Goal: Task Accomplishment & Management: Use online tool/utility

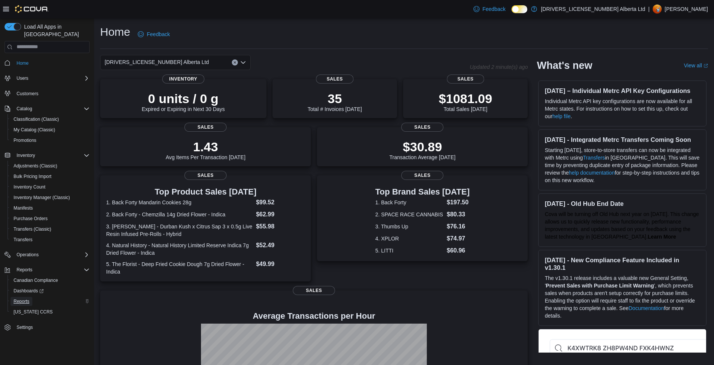
click at [23, 297] on span "Reports" at bounding box center [22, 301] width 16 height 9
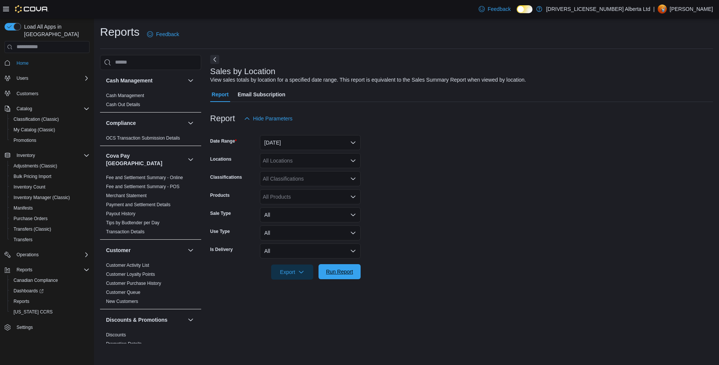
click at [324, 278] on span "Run Report" at bounding box center [339, 271] width 33 height 15
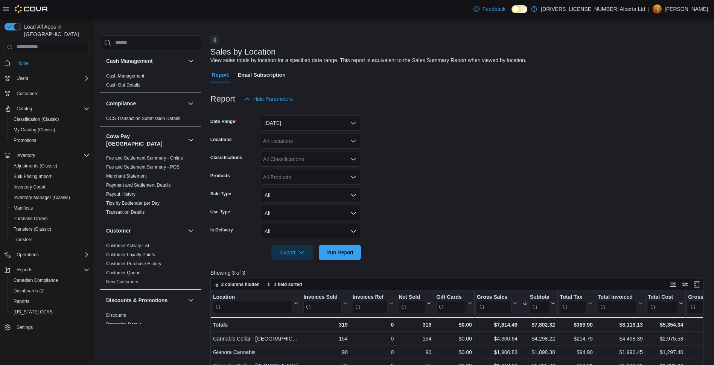
scroll to position [38, 0]
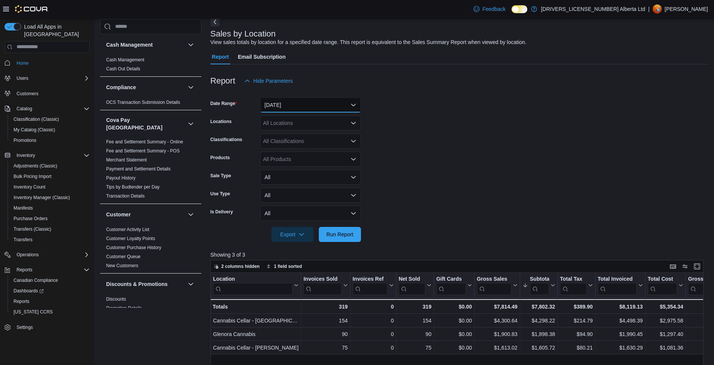
click at [273, 104] on button "Yesterday" at bounding box center [310, 104] width 101 height 15
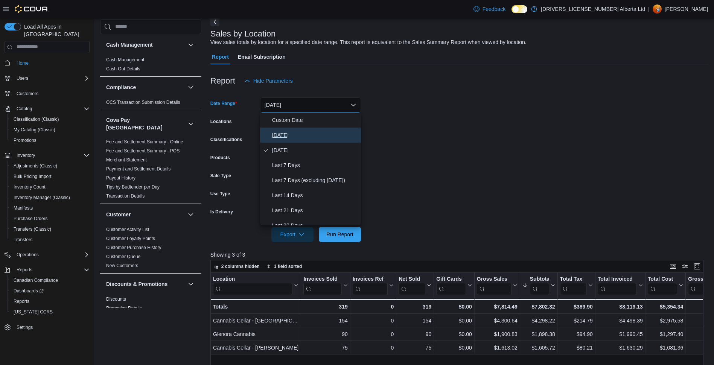
click at [278, 138] on span "Today" at bounding box center [315, 135] width 86 height 9
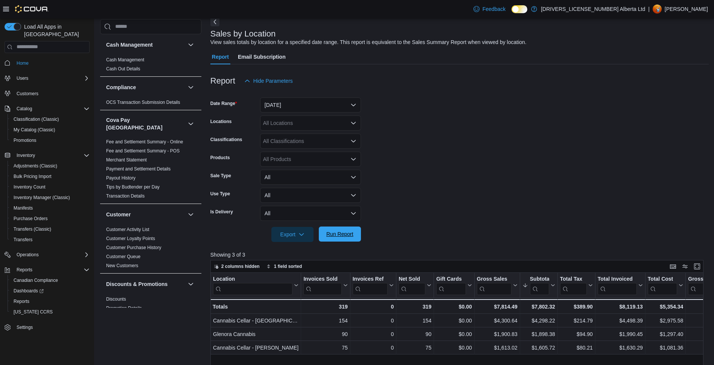
click at [338, 236] on span "Run Report" at bounding box center [339, 234] width 27 height 8
click at [29, 288] on span "Dashboards" at bounding box center [29, 291] width 30 height 6
click at [333, 227] on span "Run Report" at bounding box center [339, 233] width 33 height 15
click at [349, 229] on span "Run Report" at bounding box center [339, 233] width 33 height 15
